Goal: Information Seeking & Learning: Learn about a topic

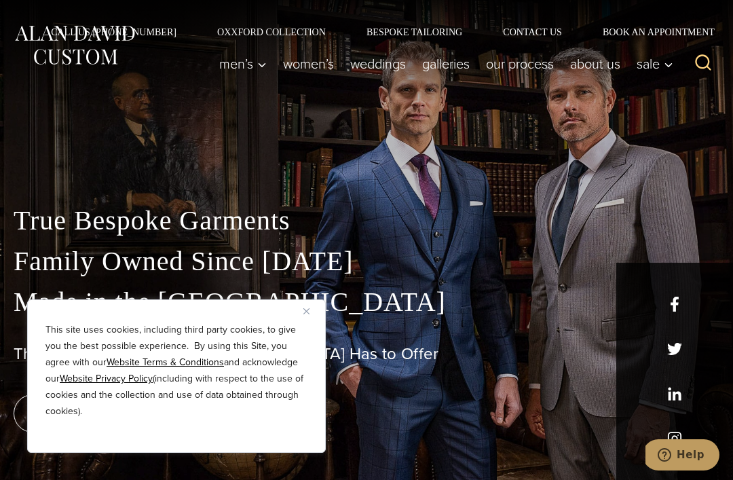
click at [267, 29] on link "Oxxford Collection" at bounding box center [271, 31] width 149 height 9
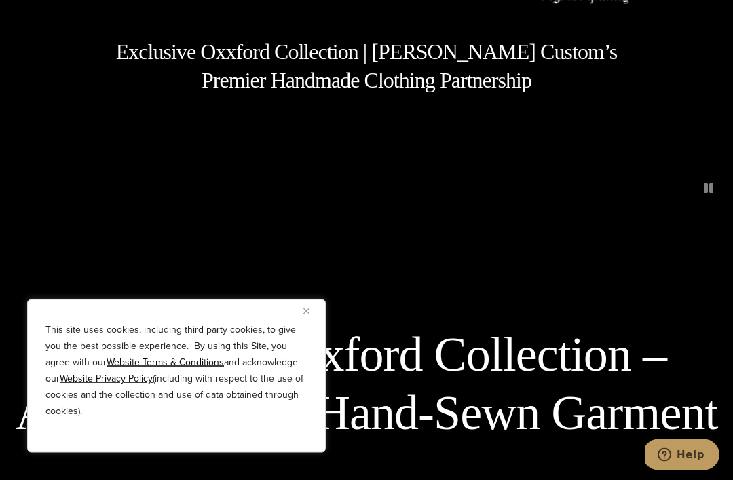
scroll to position [267, 0]
click at [308, 314] on img "Close" at bounding box center [306, 311] width 6 height 6
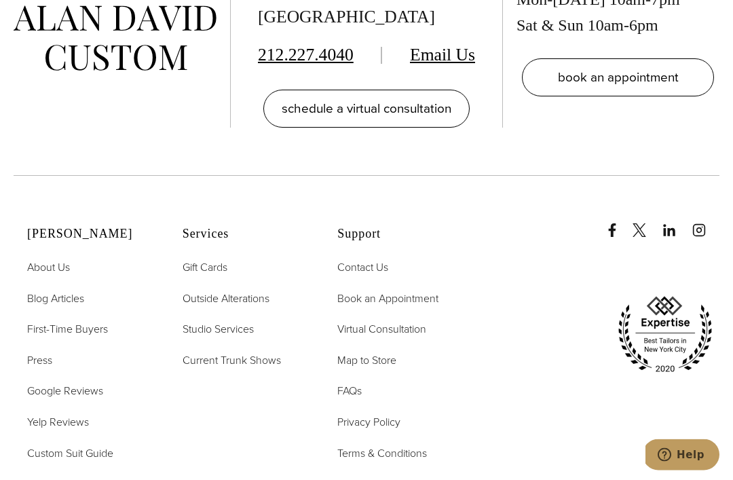
scroll to position [5317, 0]
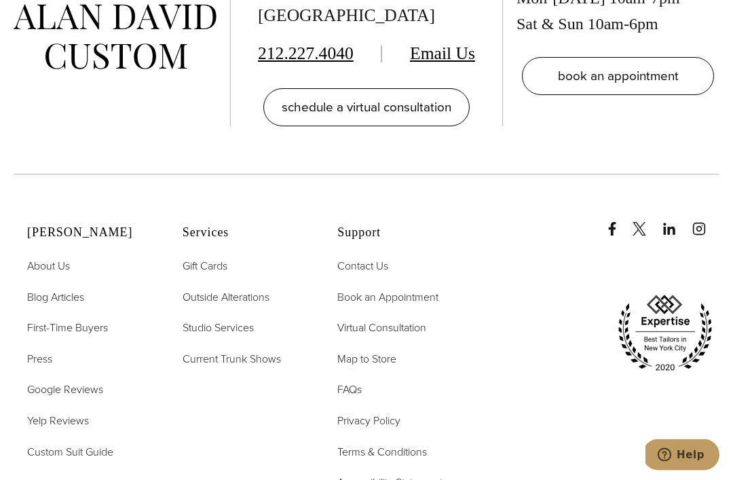
click at [47, 320] on span "First-Time Buyers" at bounding box center [67, 328] width 81 height 16
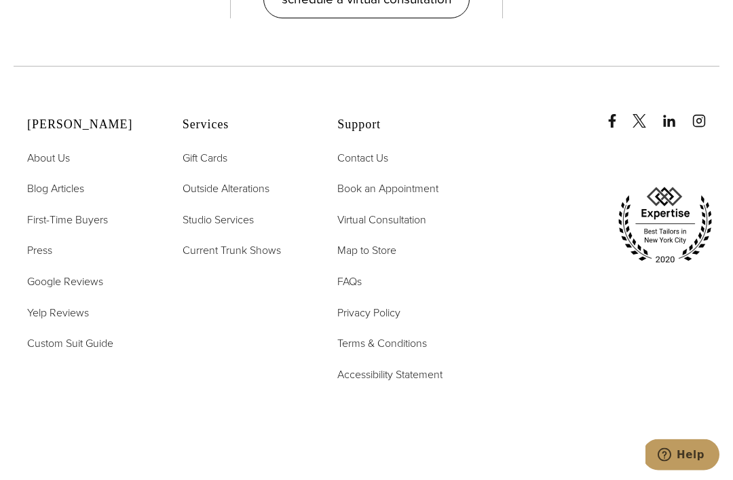
scroll to position [2976, 0]
click at [56, 351] on span "Custom Suit Guide" at bounding box center [70, 343] width 86 height 16
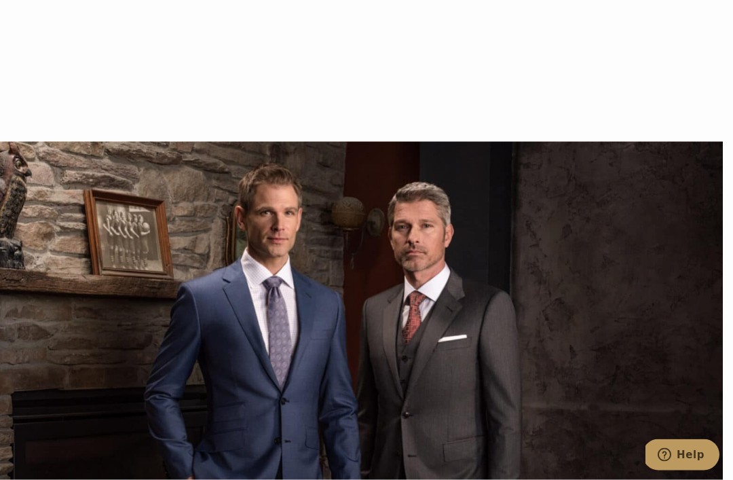
scroll to position [3475, 0]
